Goal: Information Seeking & Learning: Learn about a topic

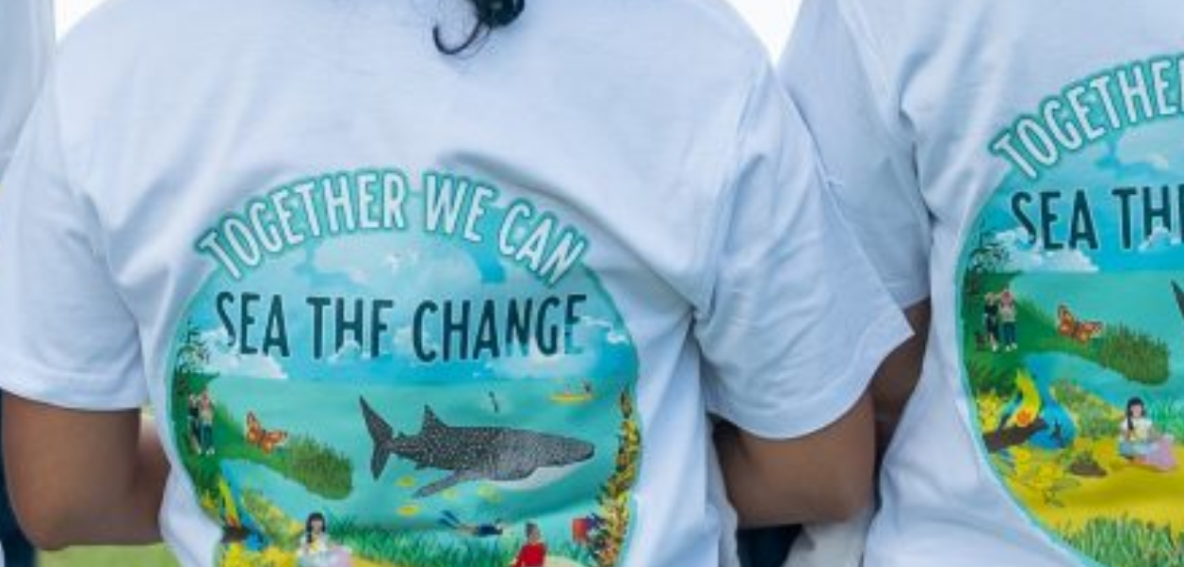
scroll to position [7387, 0]
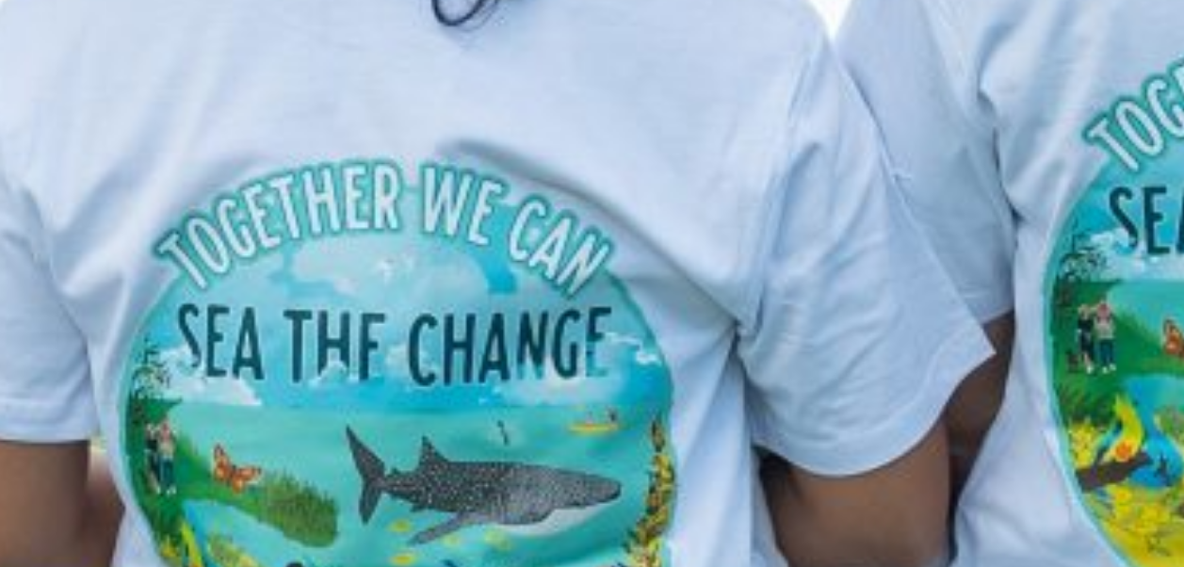
click at [689, 339] on img at bounding box center [677, 321] width 808 height 808
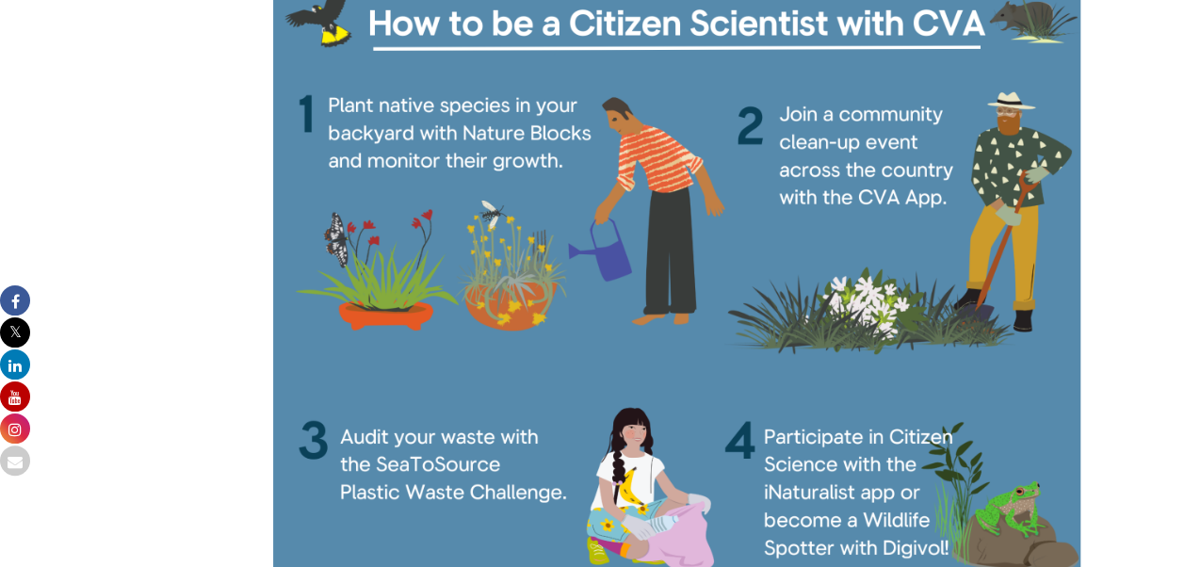
scroll to position [8472, 0]
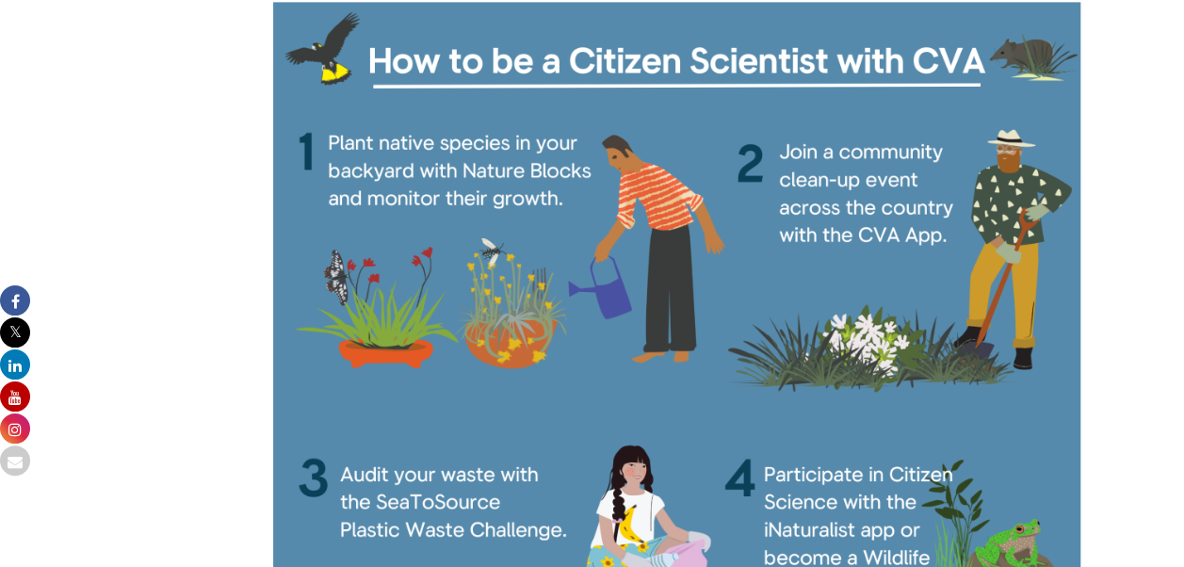
click at [1006, 398] on img at bounding box center [677, 325] width 808 height 646
drag, startPoint x: 1006, startPoint y: 398, endPoint x: 625, endPoint y: 449, distance: 383.8
click at [625, 449] on img at bounding box center [677, 325] width 808 height 646
click at [957, 305] on img at bounding box center [677, 325] width 808 height 646
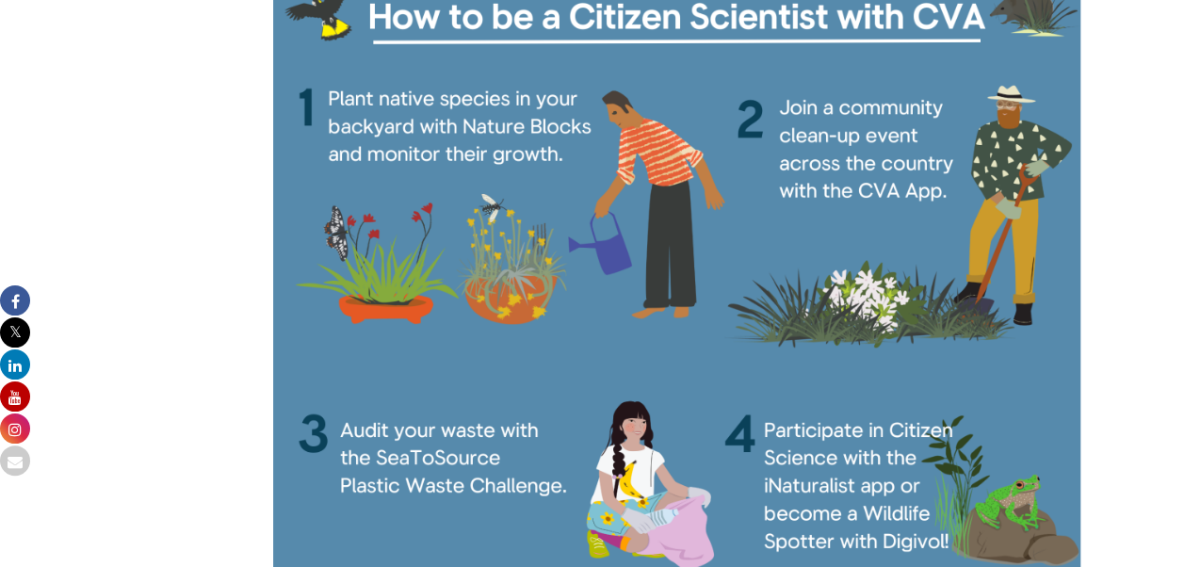
scroll to position [8478, 0]
